Goal: Navigation & Orientation: Find specific page/section

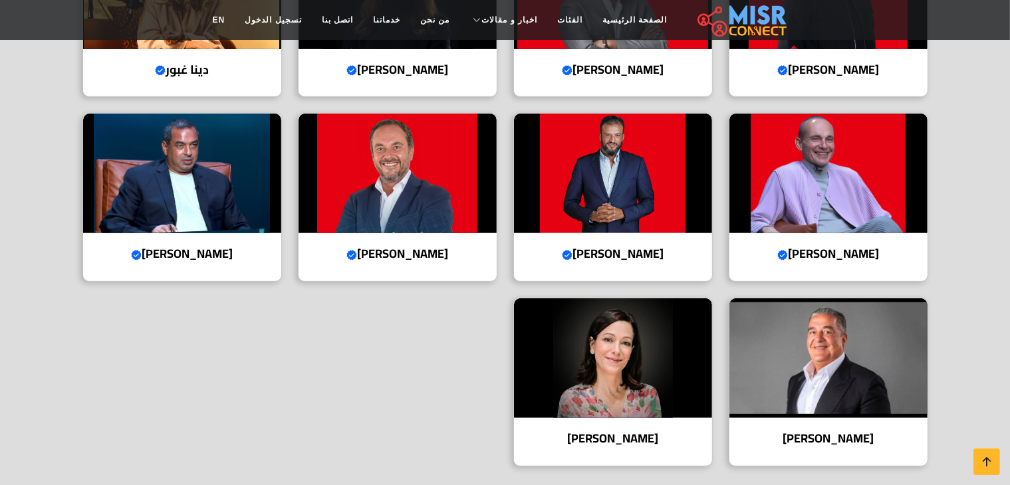
scroll to position [391, 0]
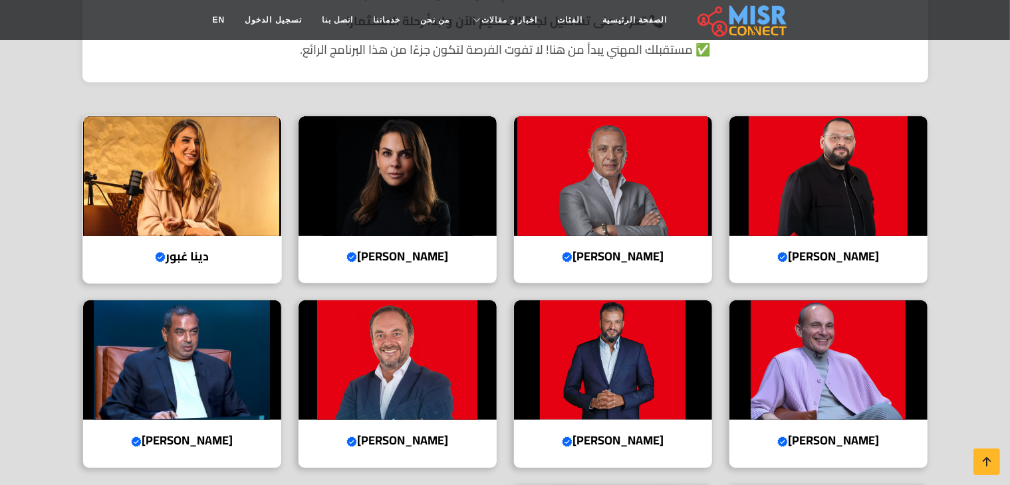
click at [202, 184] on img at bounding box center [182, 176] width 198 height 120
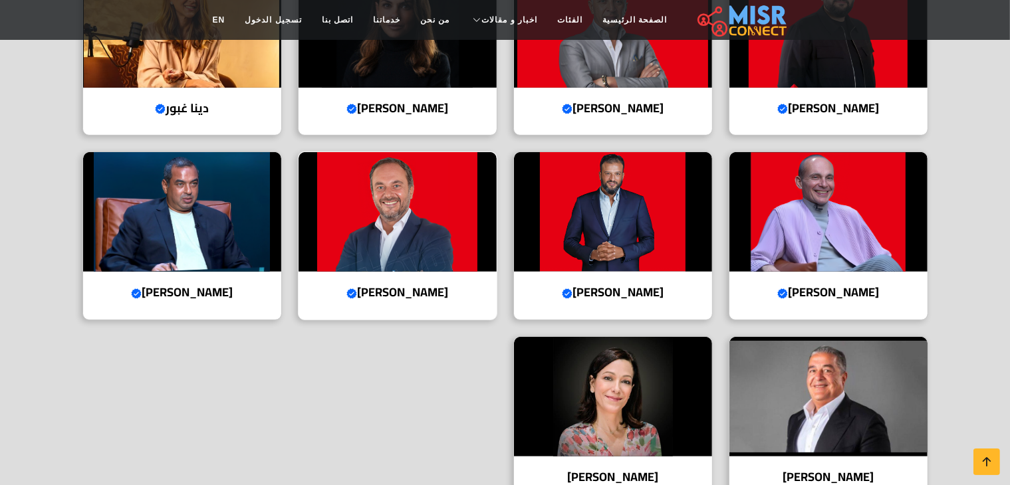
scroll to position [377, 0]
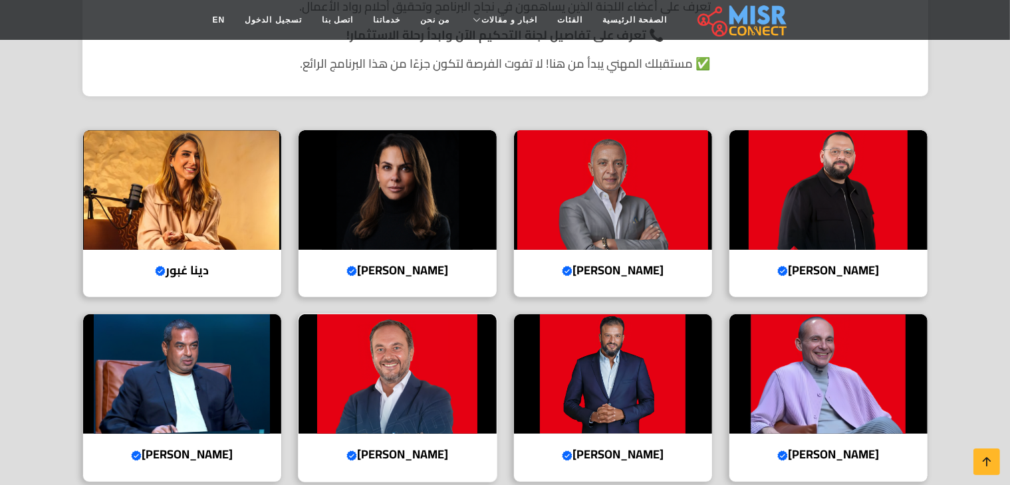
click at [395, 360] on img at bounding box center [397, 374] width 198 height 120
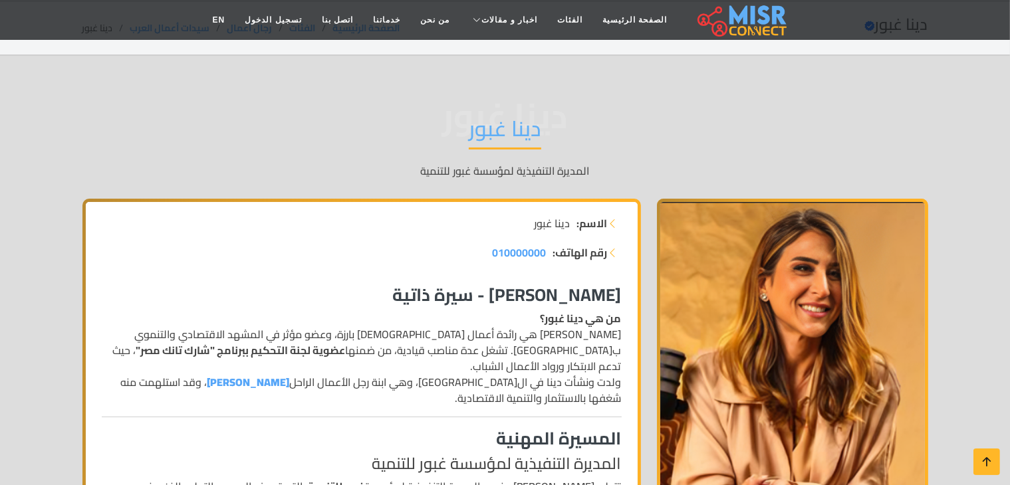
scroll to position [217, 0]
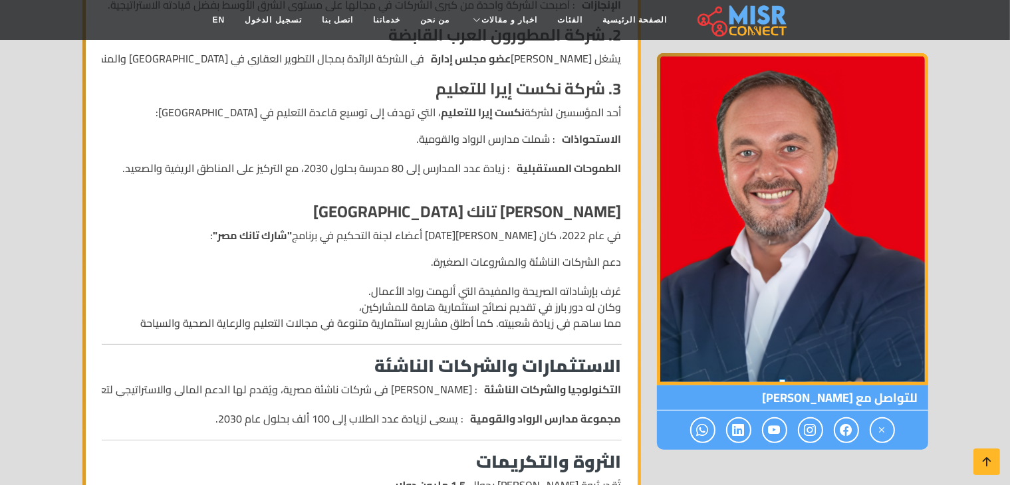
scroll to position [603, 0]
click at [739, 435] on icon at bounding box center [738, 430] width 12 height 22
click at [732, 423] on icon at bounding box center [738, 430] width 12 height 22
